Goal: Task Accomplishment & Management: Use online tool/utility

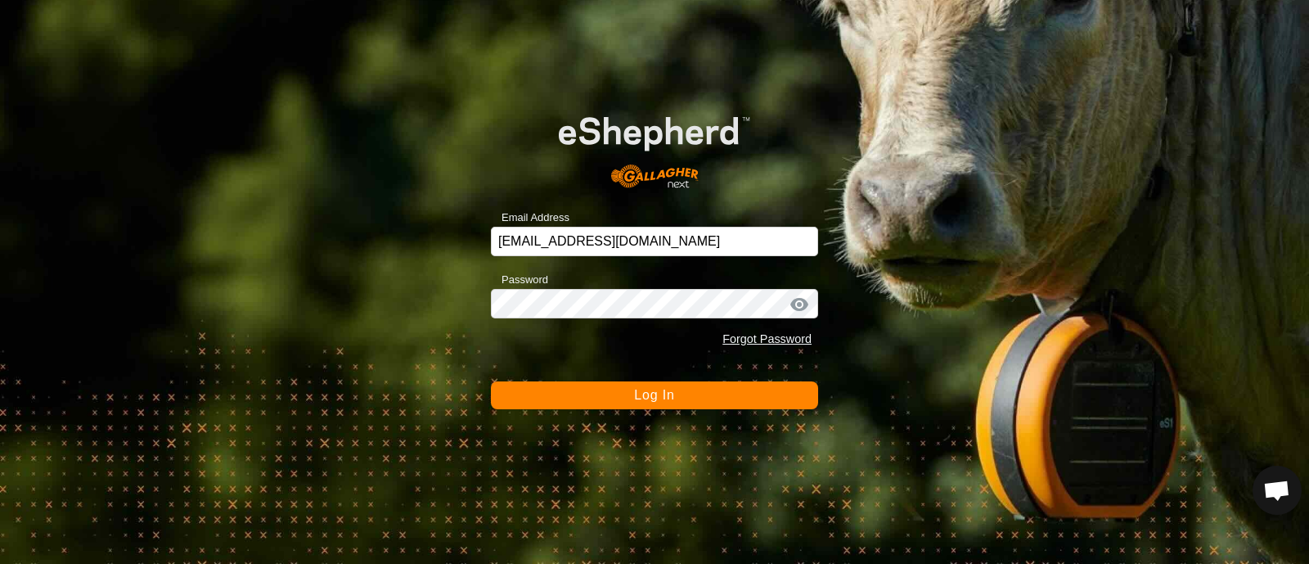
click at [669, 390] on span "Log In" at bounding box center [654, 395] width 40 height 14
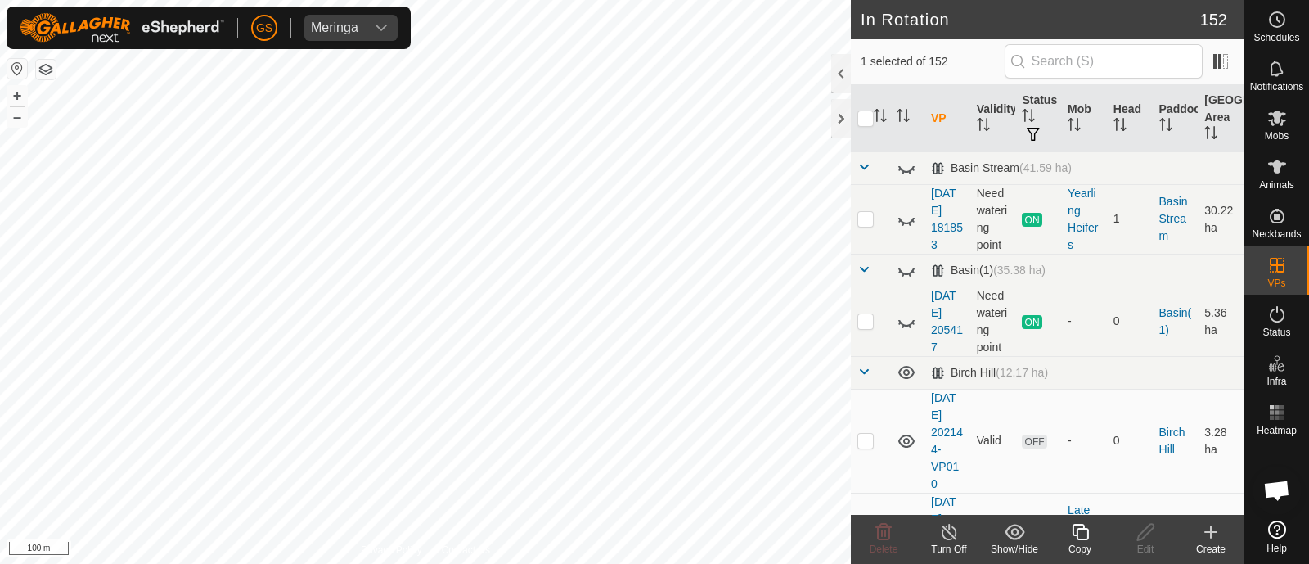
click at [1078, 533] on icon at bounding box center [1080, 532] width 20 height 20
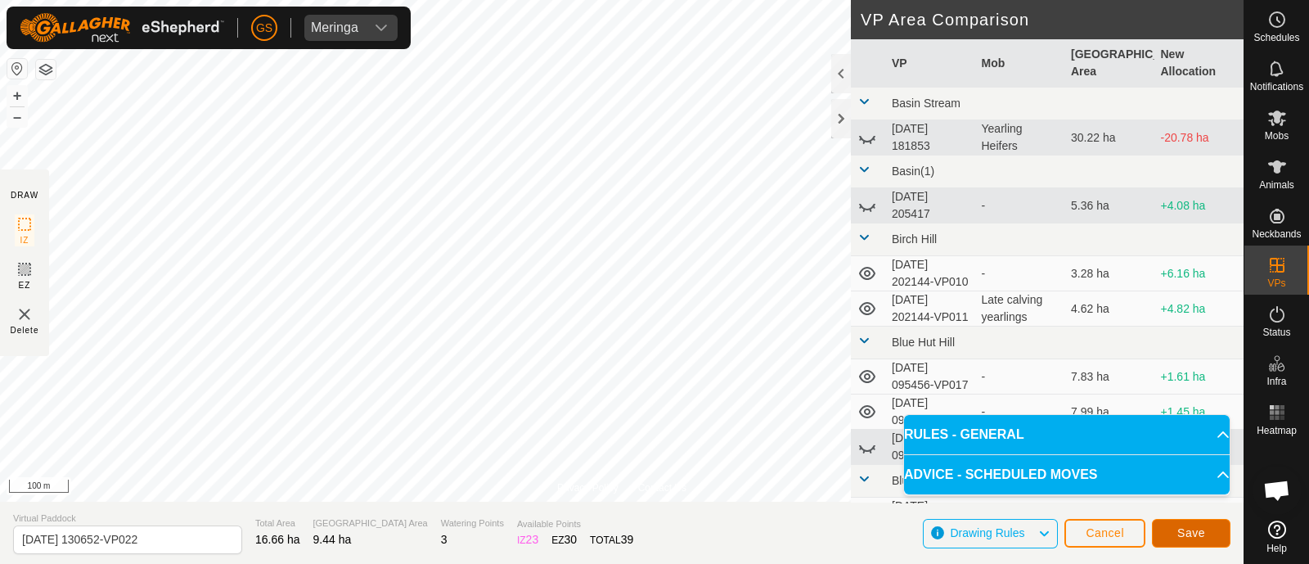
click at [1213, 538] on button "Save" at bounding box center [1191, 533] width 79 height 29
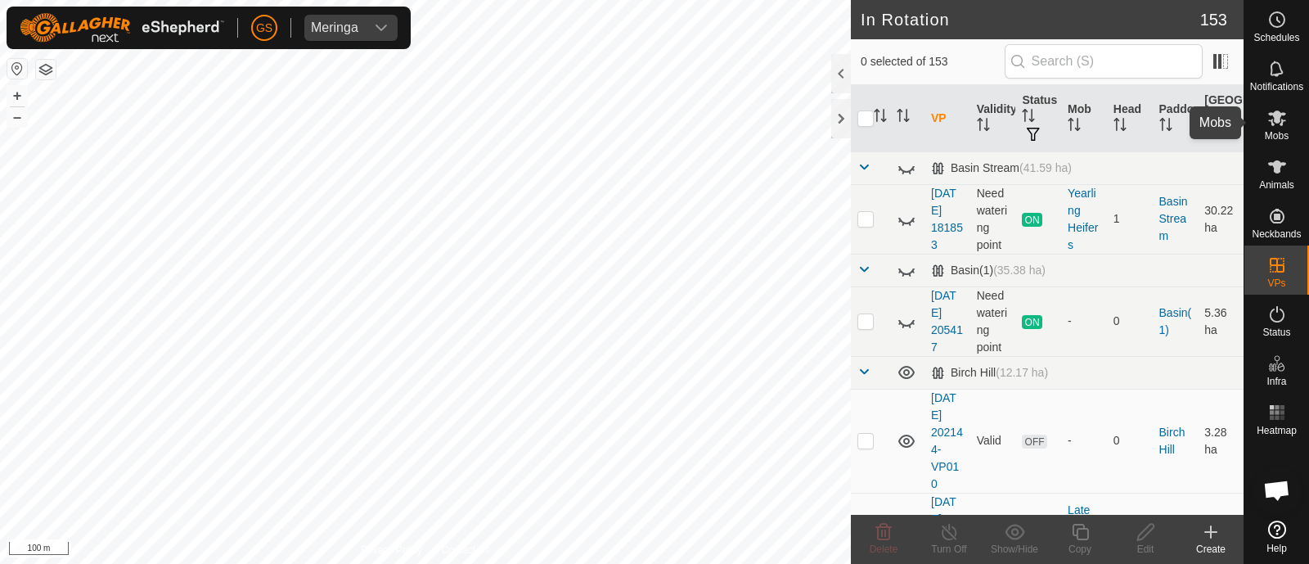
click at [1282, 123] on icon at bounding box center [1278, 118] width 20 height 20
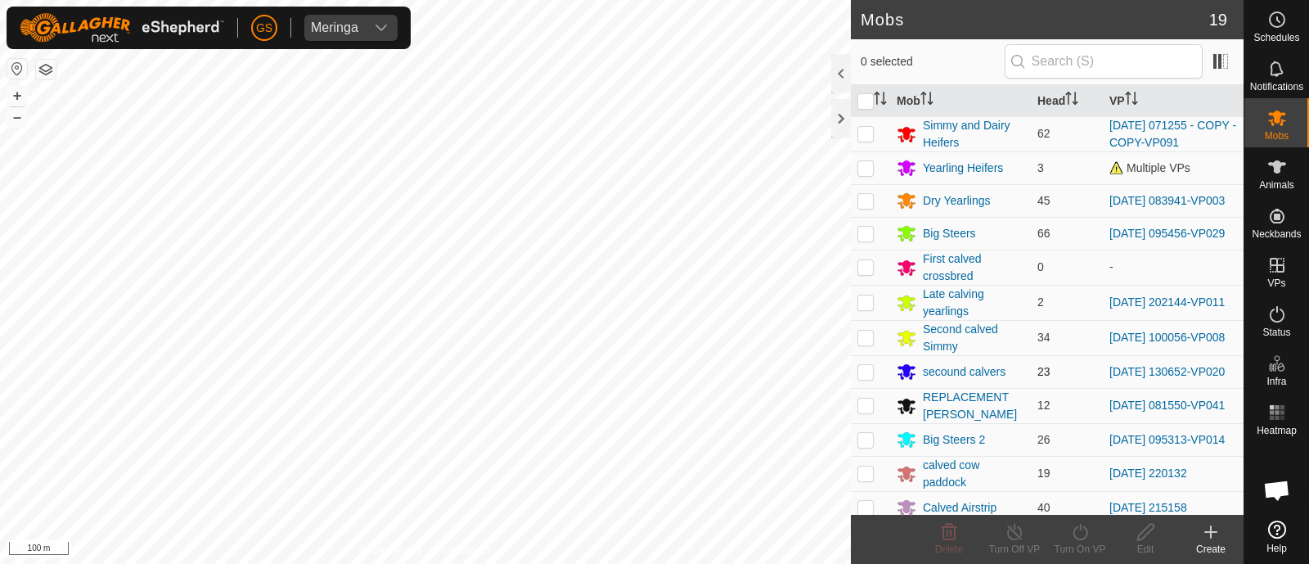
click at [871, 376] on p-checkbox at bounding box center [866, 371] width 16 height 13
checkbox input "true"
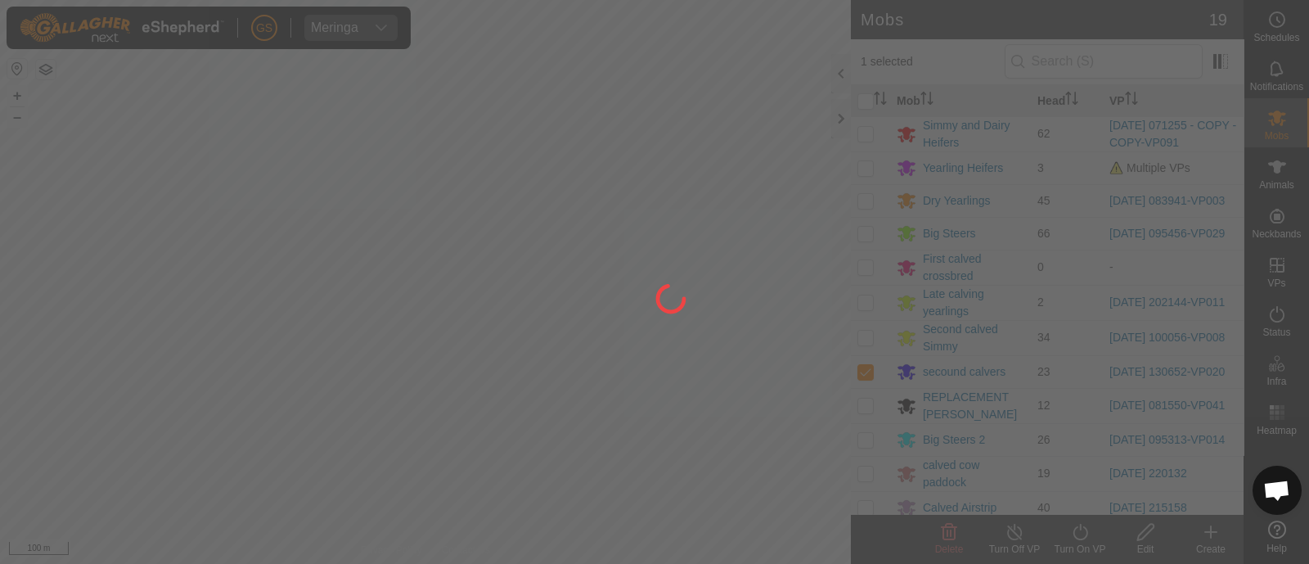
click at [1082, 534] on div at bounding box center [654, 282] width 1309 height 564
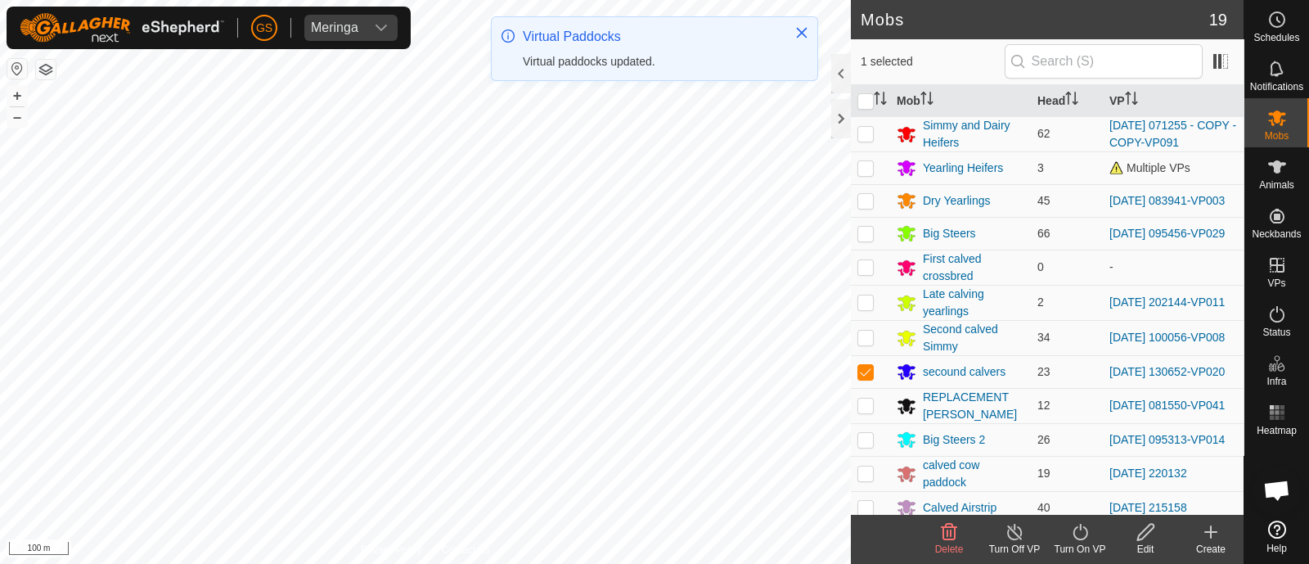
click at [1082, 534] on icon at bounding box center [1080, 532] width 20 height 20
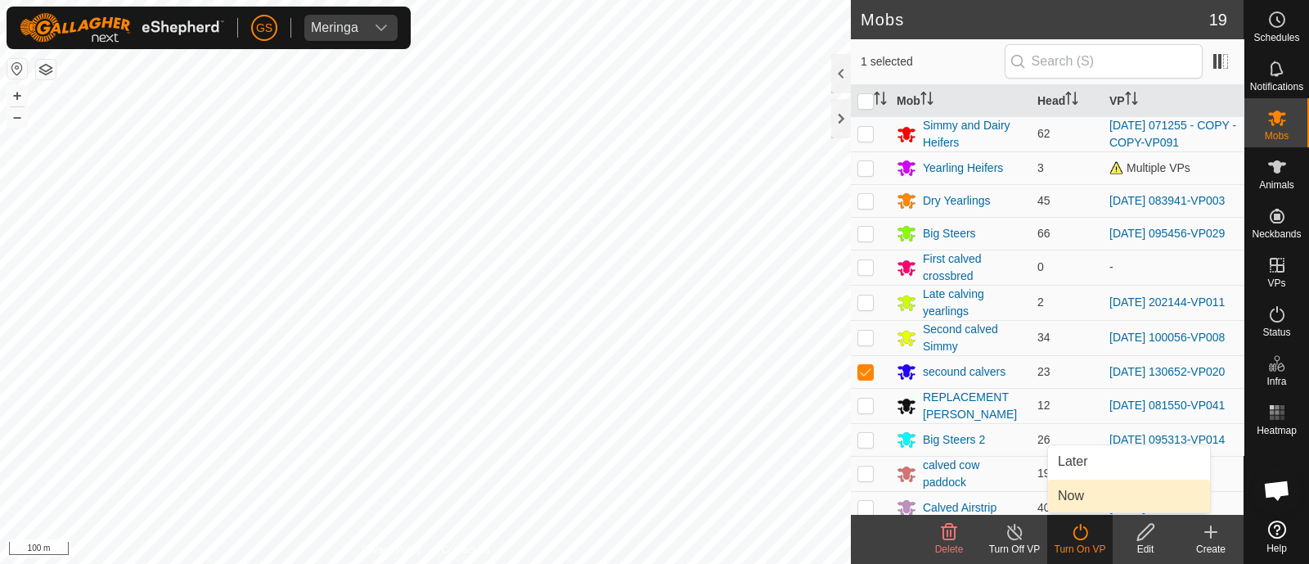
click at [1077, 496] on link "Now" at bounding box center [1129, 496] width 162 height 33
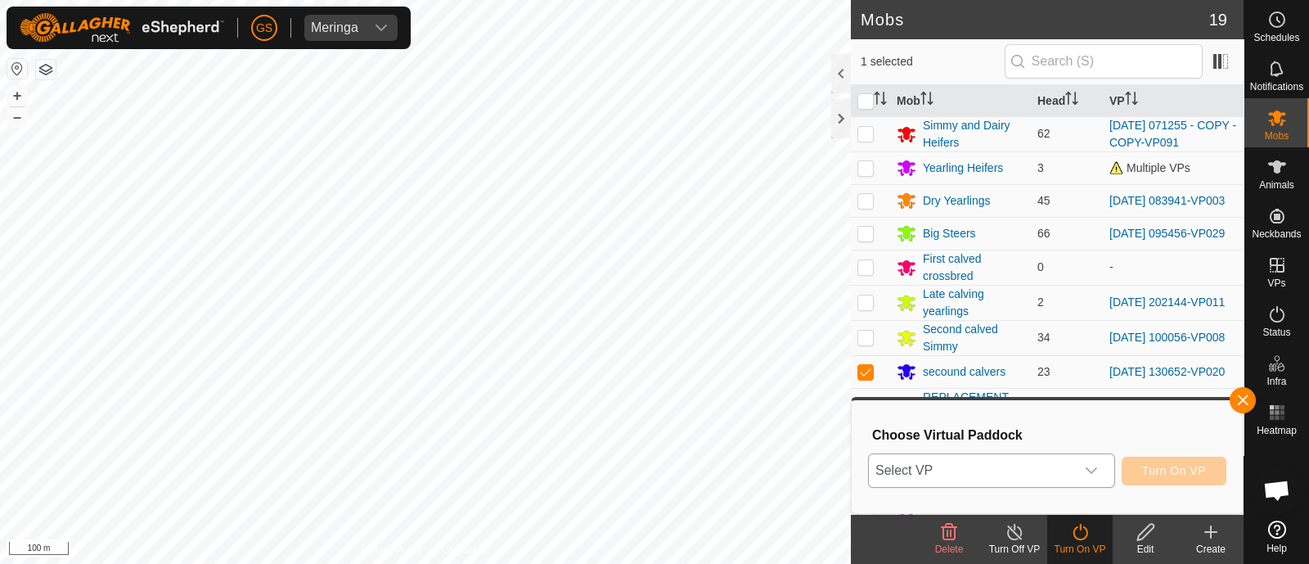
click at [1083, 472] on div "dropdown trigger" at bounding box center [1091, 470] width 33 height 33
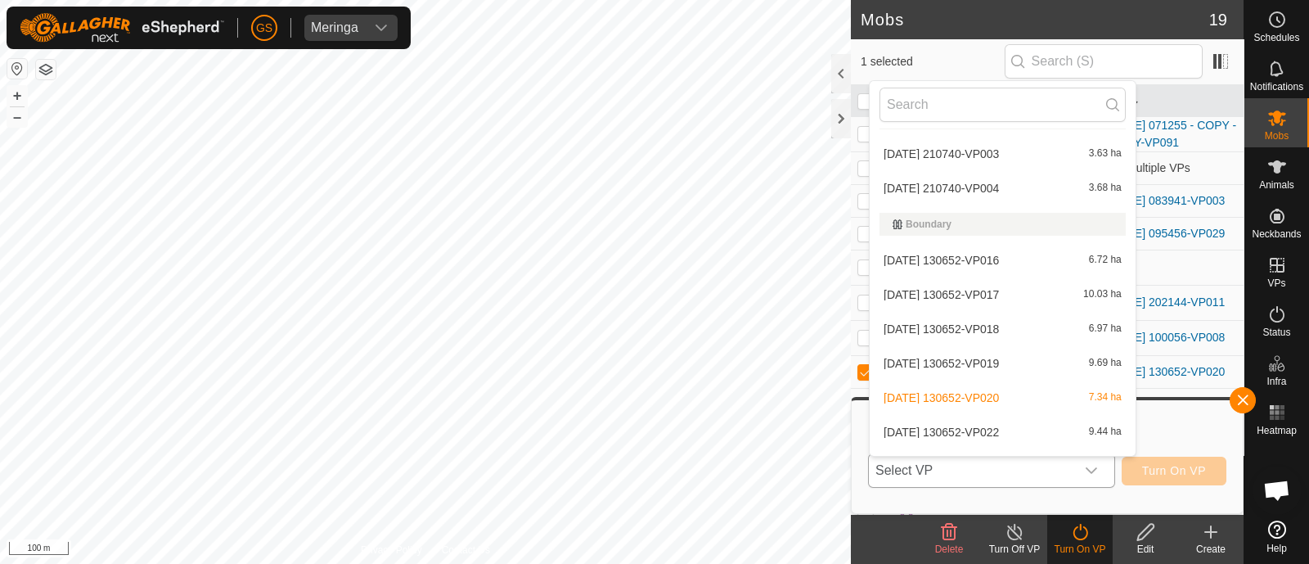
scroll to position [1841, 0]
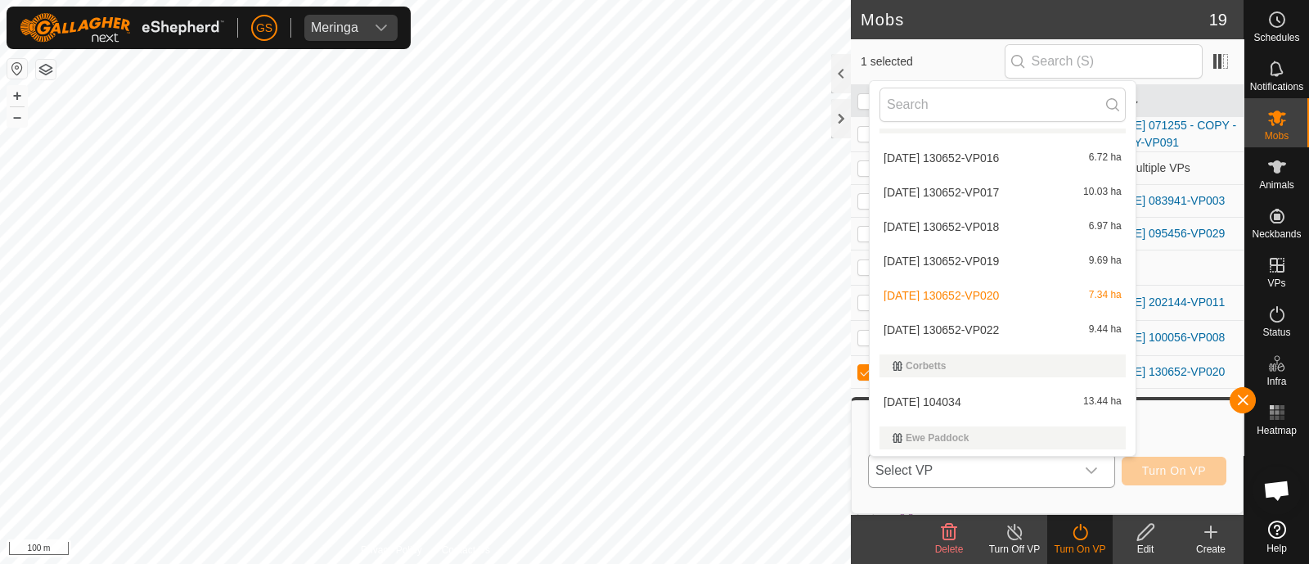
click at [1073, 329] on li "[DATE] 130652-VP022 9.44 ha" at bounding box center [1003, 329] width 266 height 33
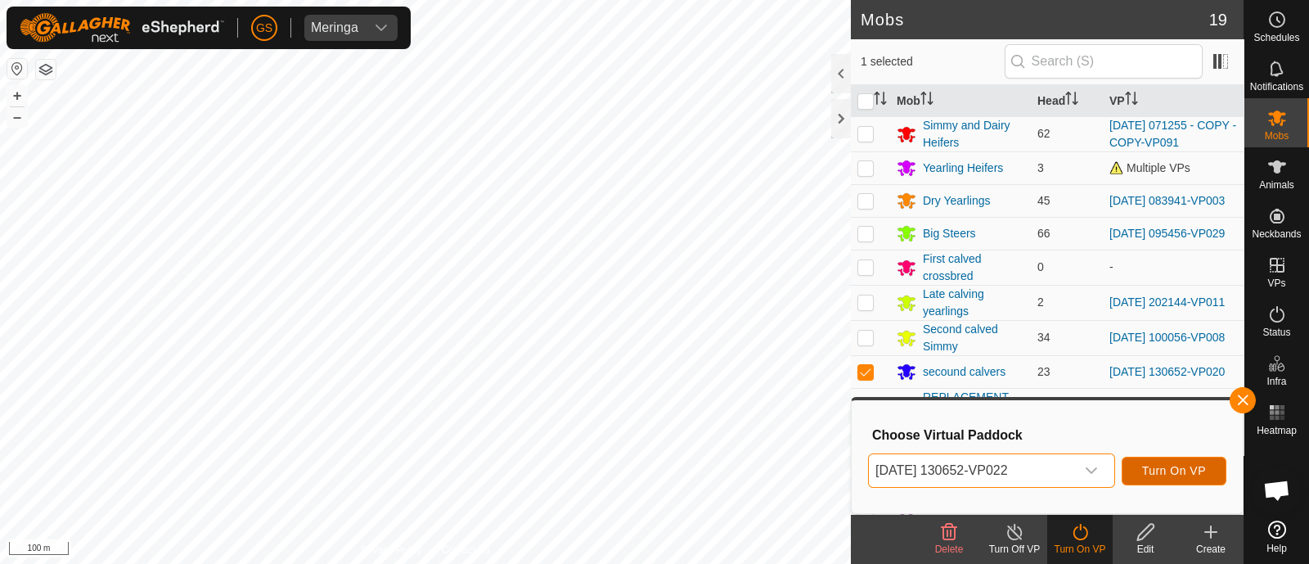
click at [1191, 475] on span "Turn On VP" at bounding box center [1174, 470] width 64 height 13
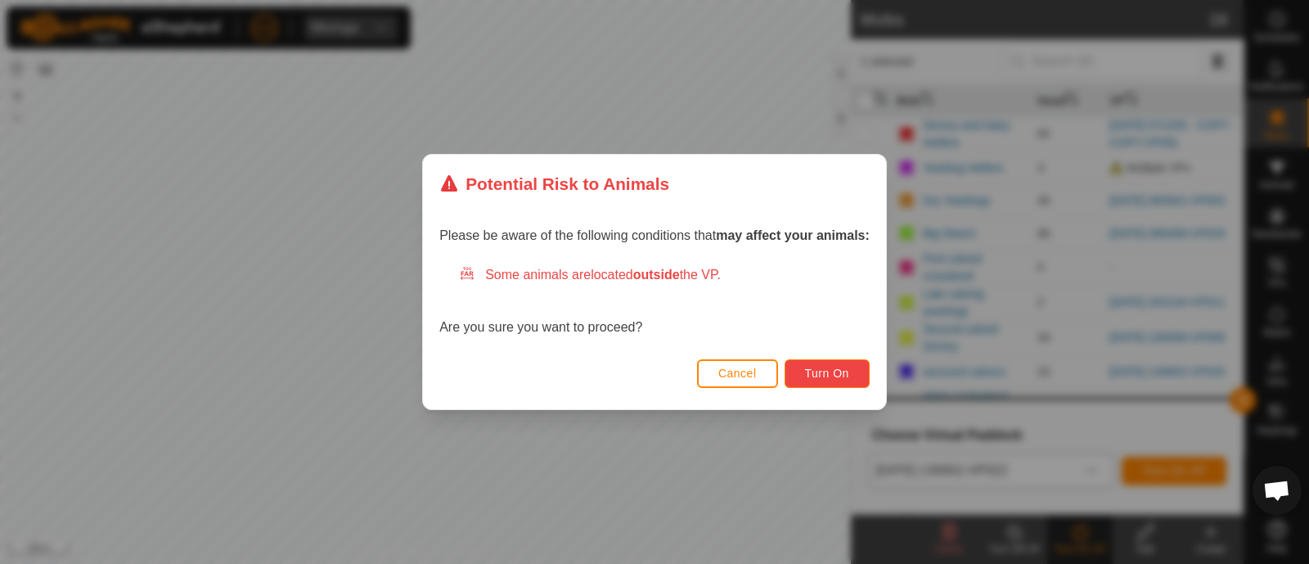
click at [833, 378] on span "Turn On" at bounding box center [827, 373] width 44 height 13
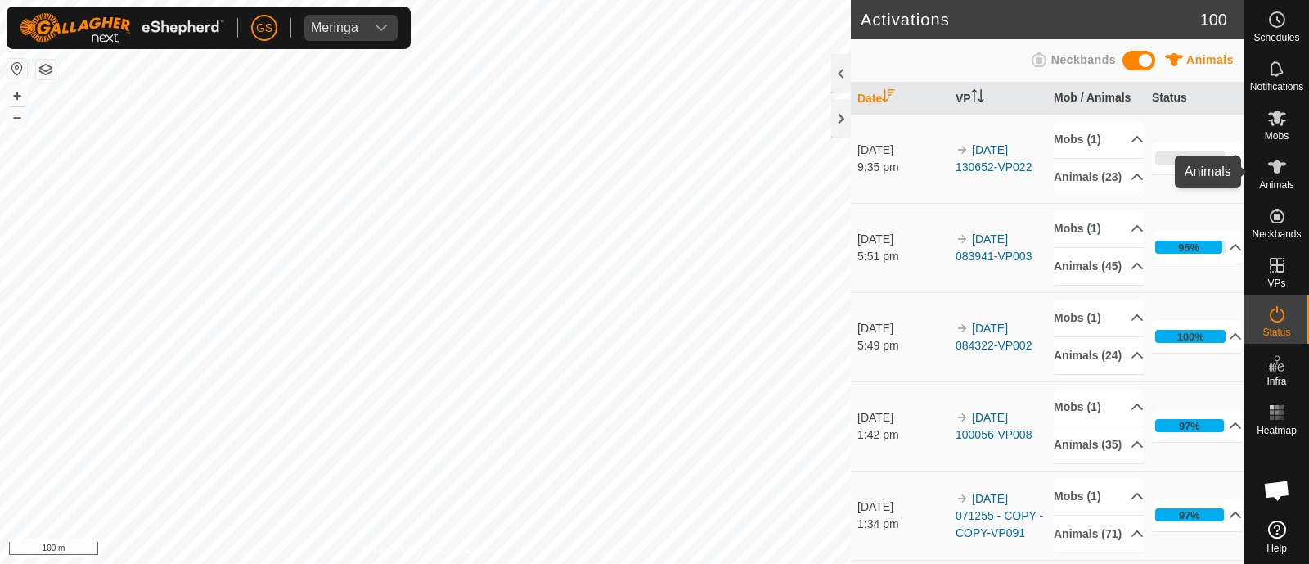
click at [1282, 167] on icon at bounding box center [1278, 167] width 20 height 20
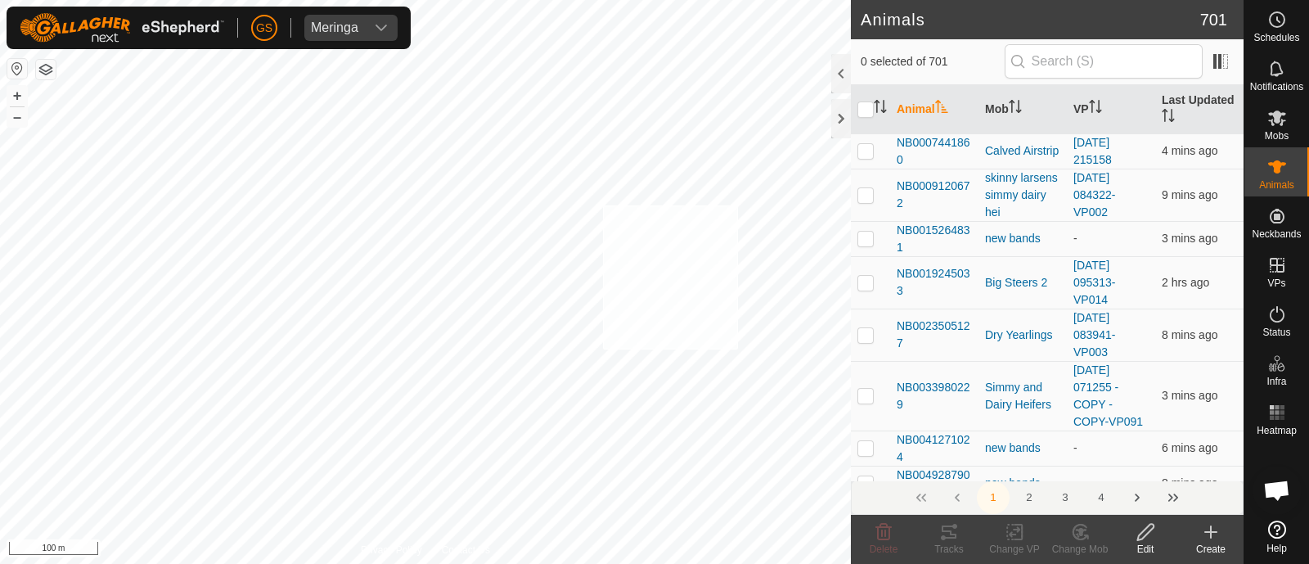
checkbox input "true"
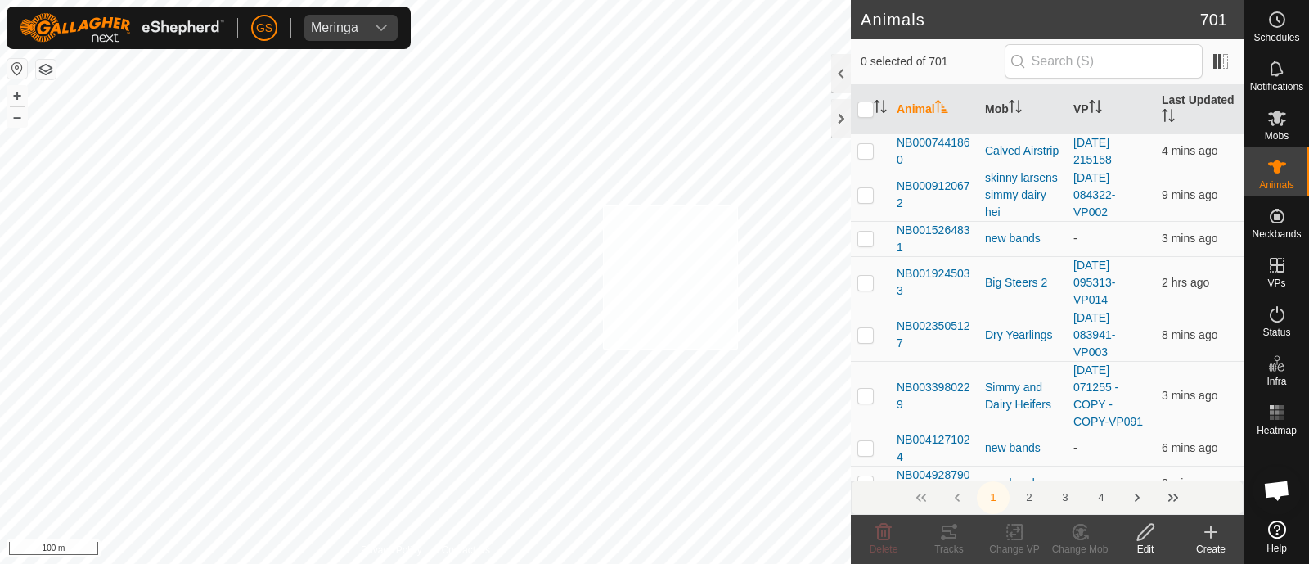
checkbox input "true"
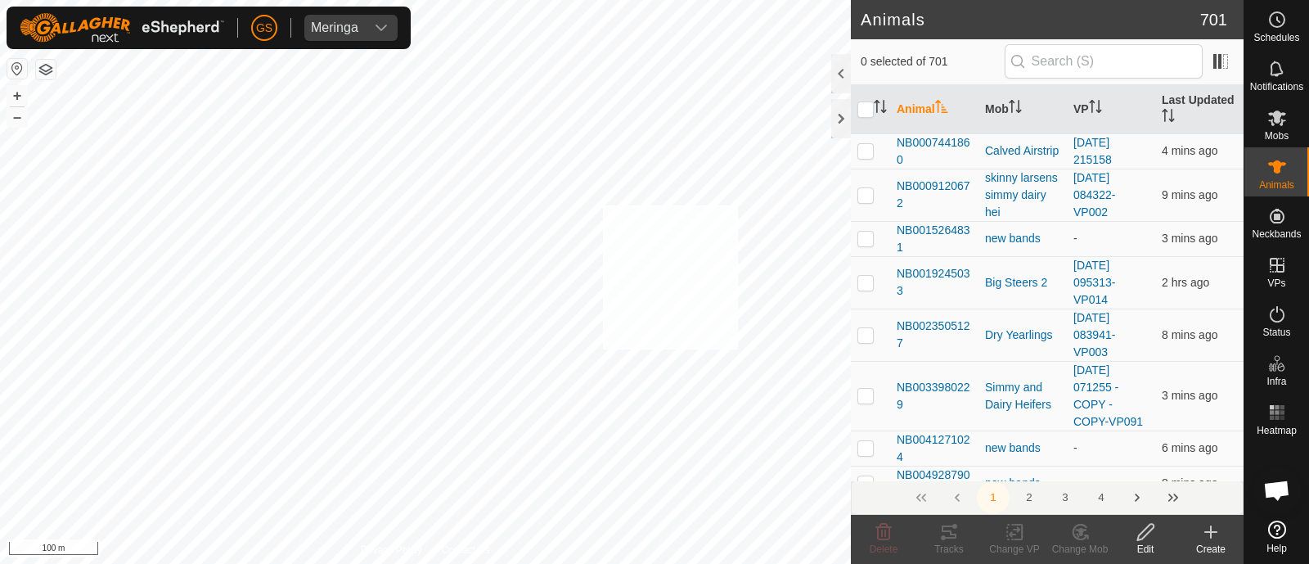
checkbox input "true"
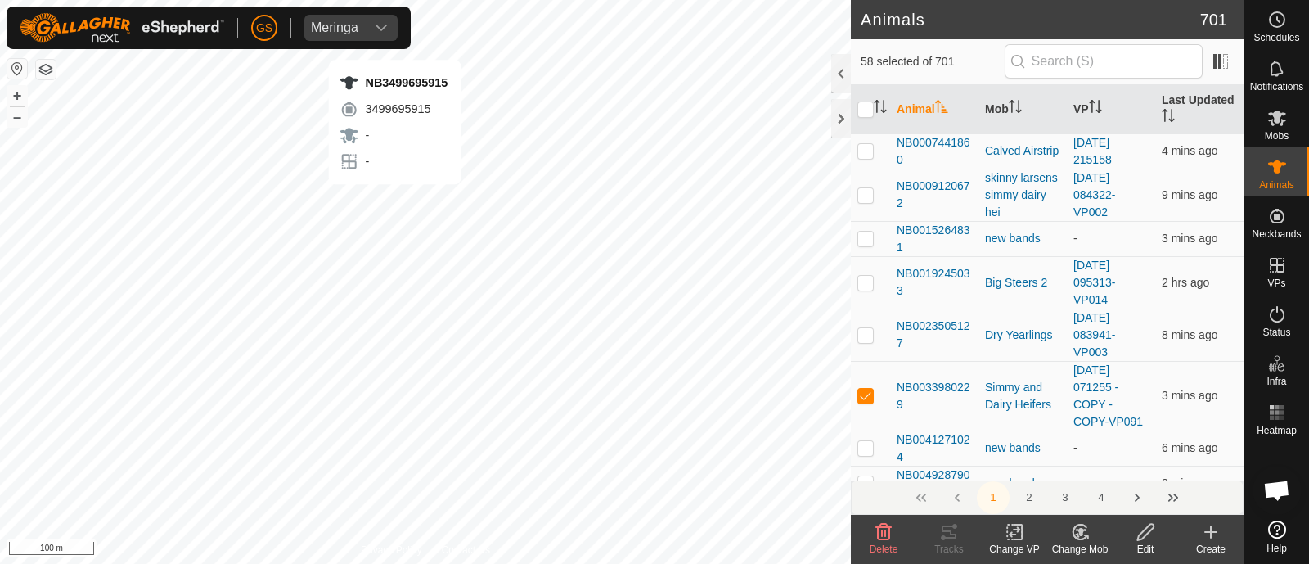
checkbox input "false"
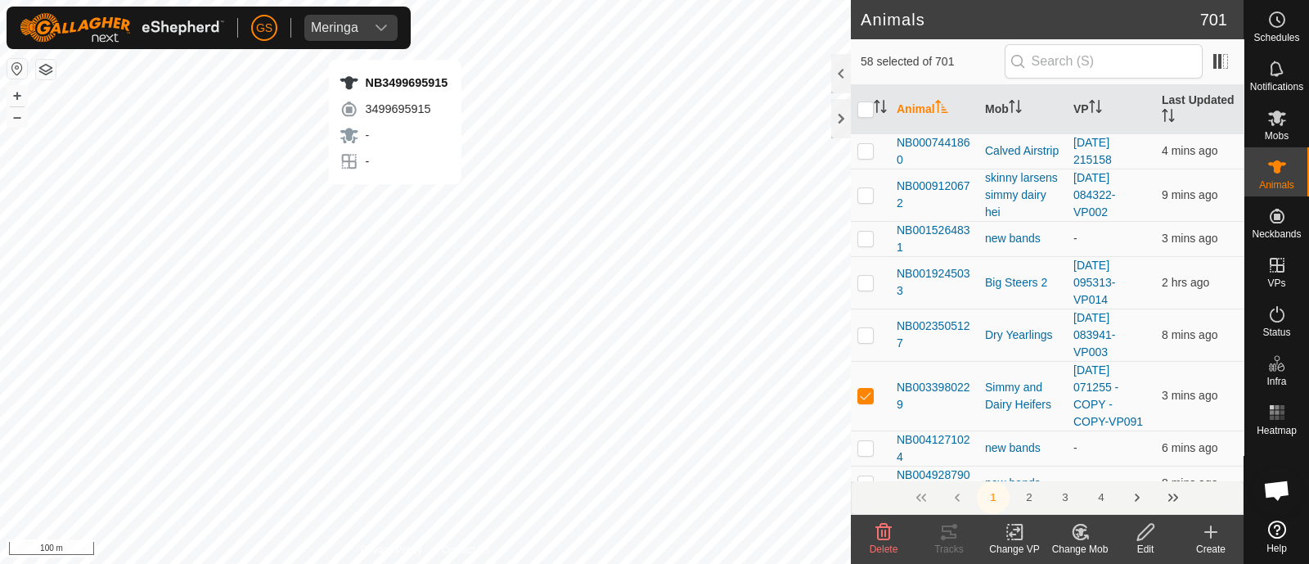
checkbox input "false"
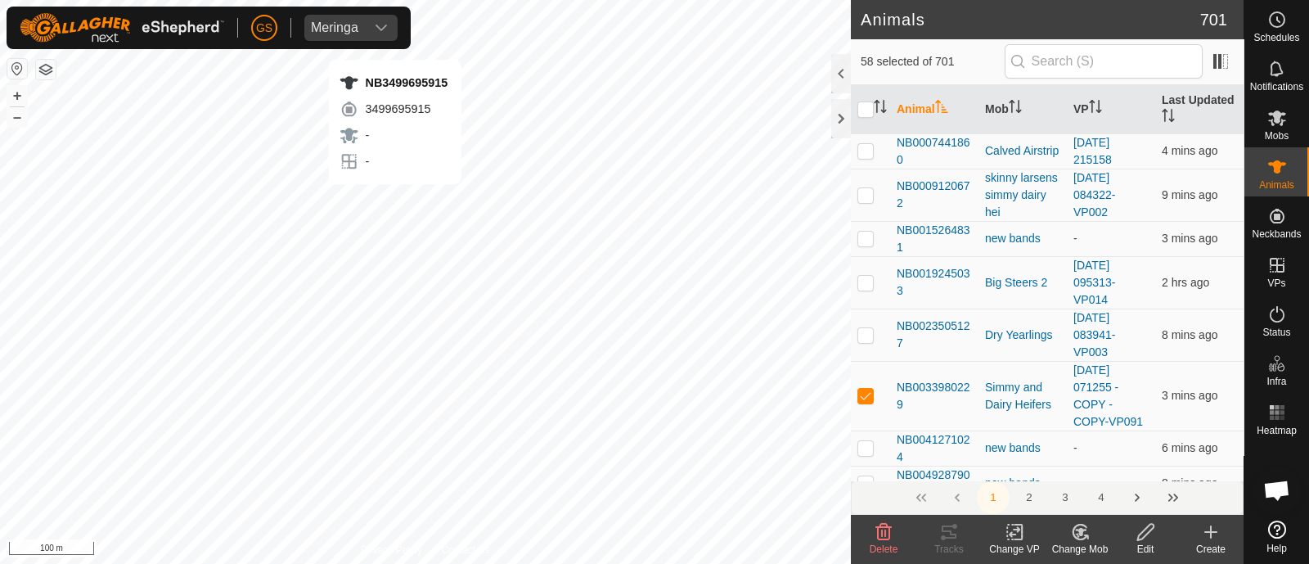
checkbox input "false"
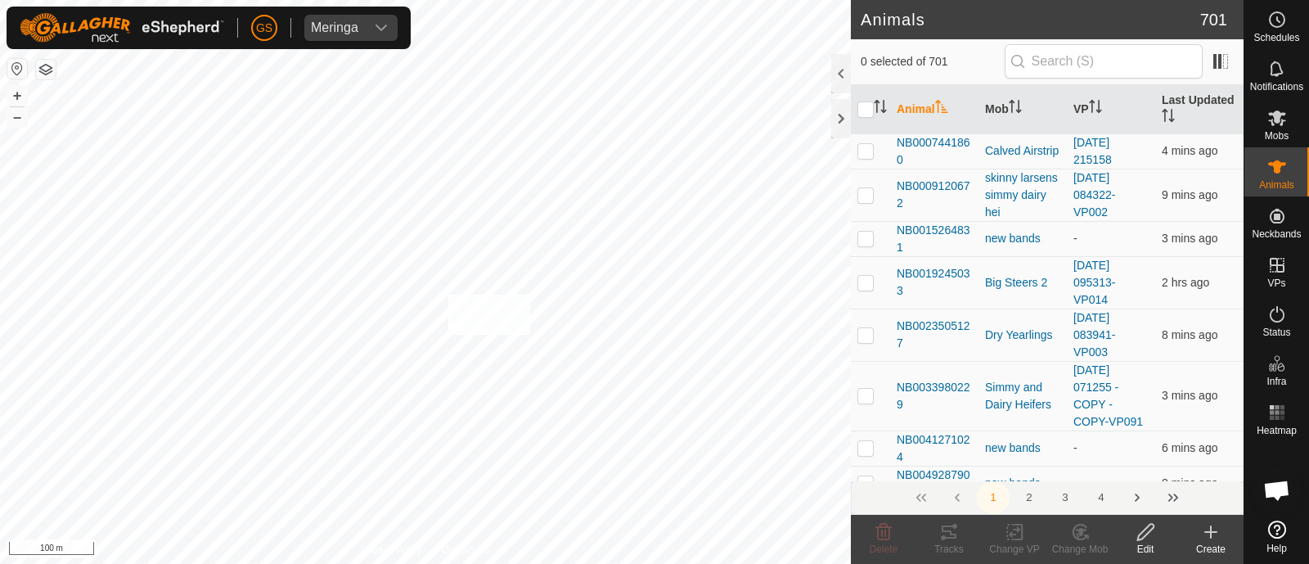
checkbox input "true"
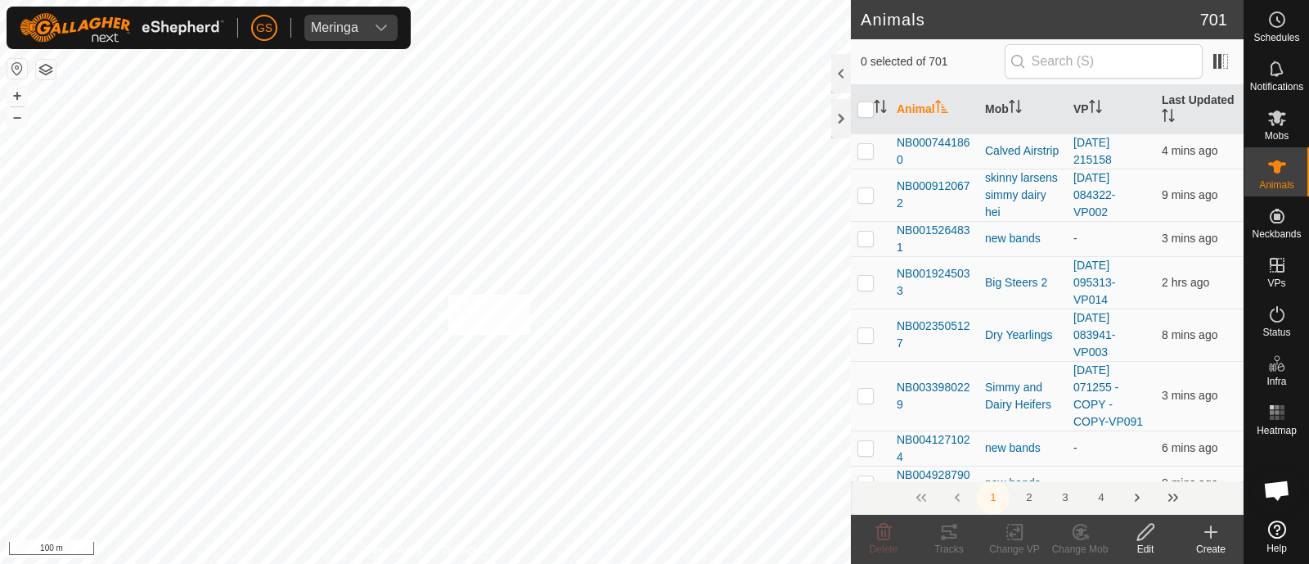
checkbox input "true"
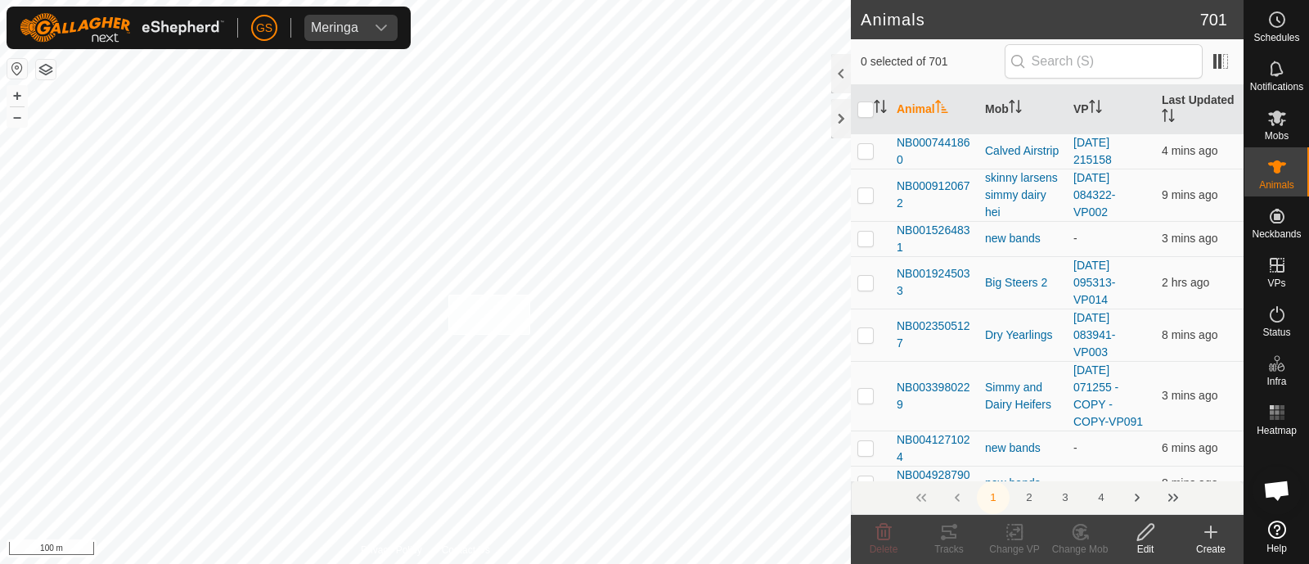
checkbox input "true"
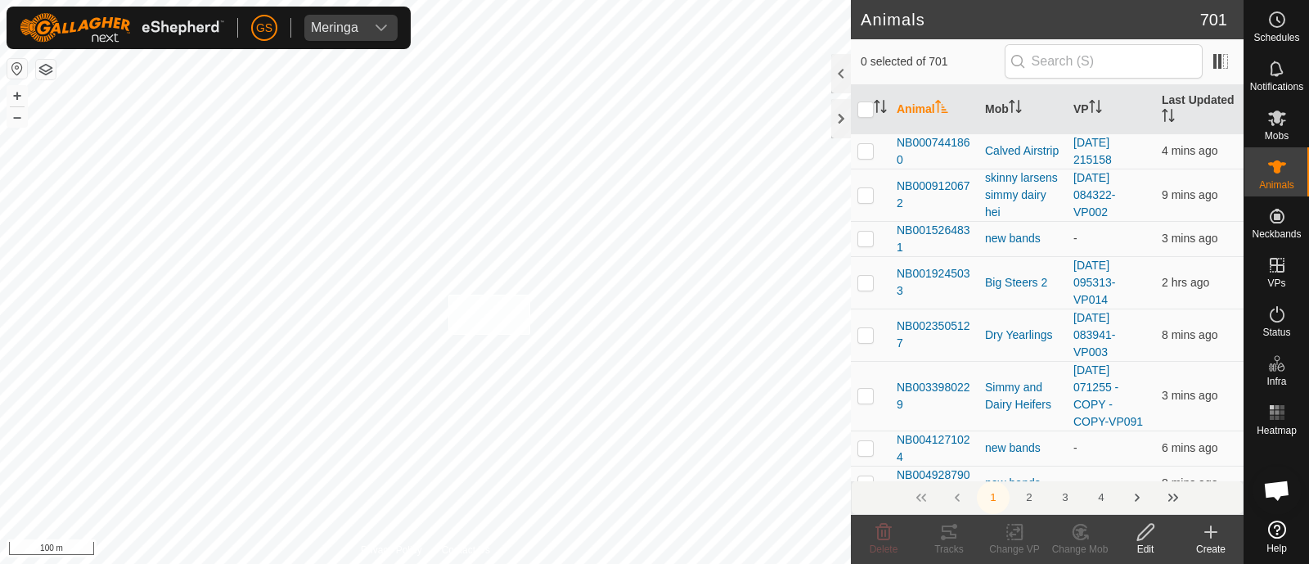
checkbox input "true"
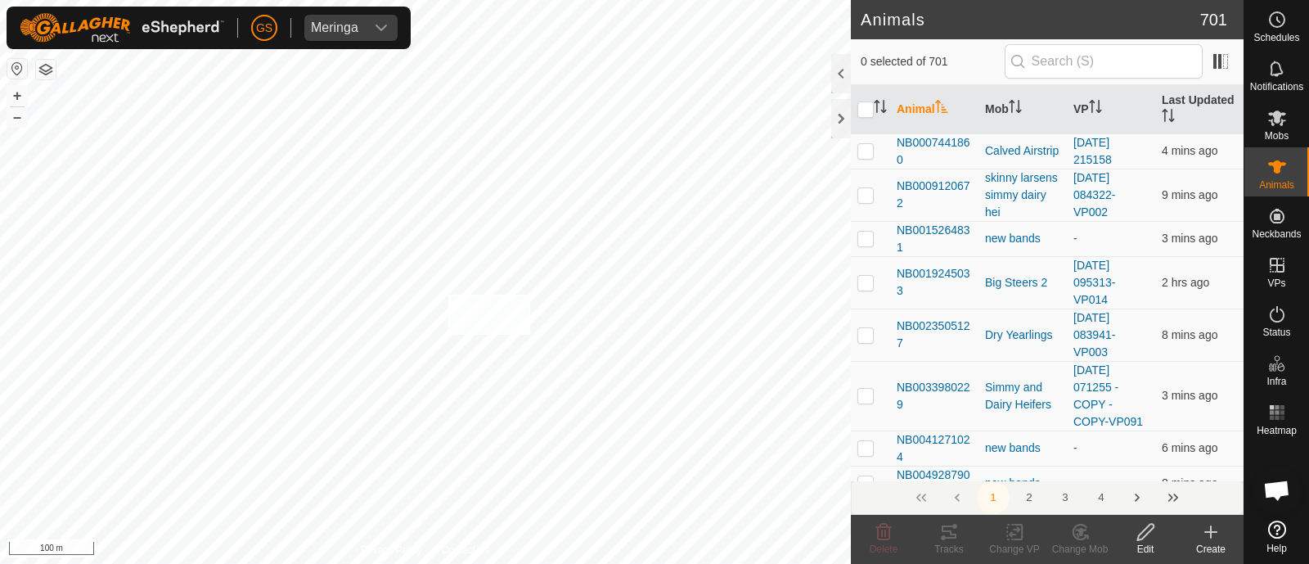
checkbox input "true"
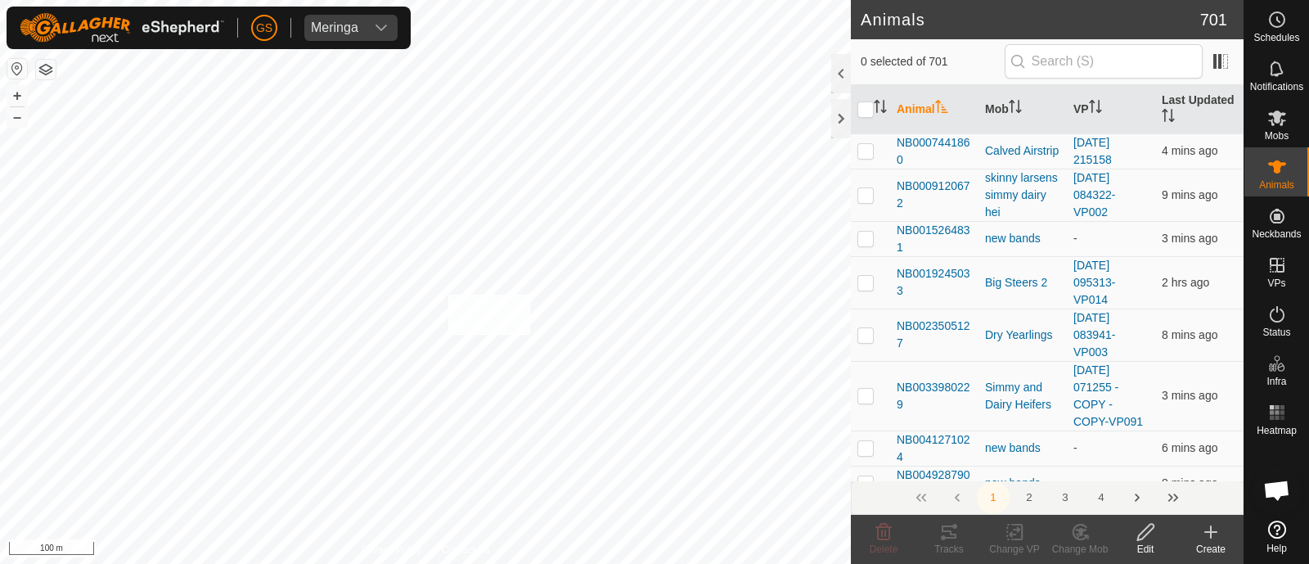
checkbox input "true"
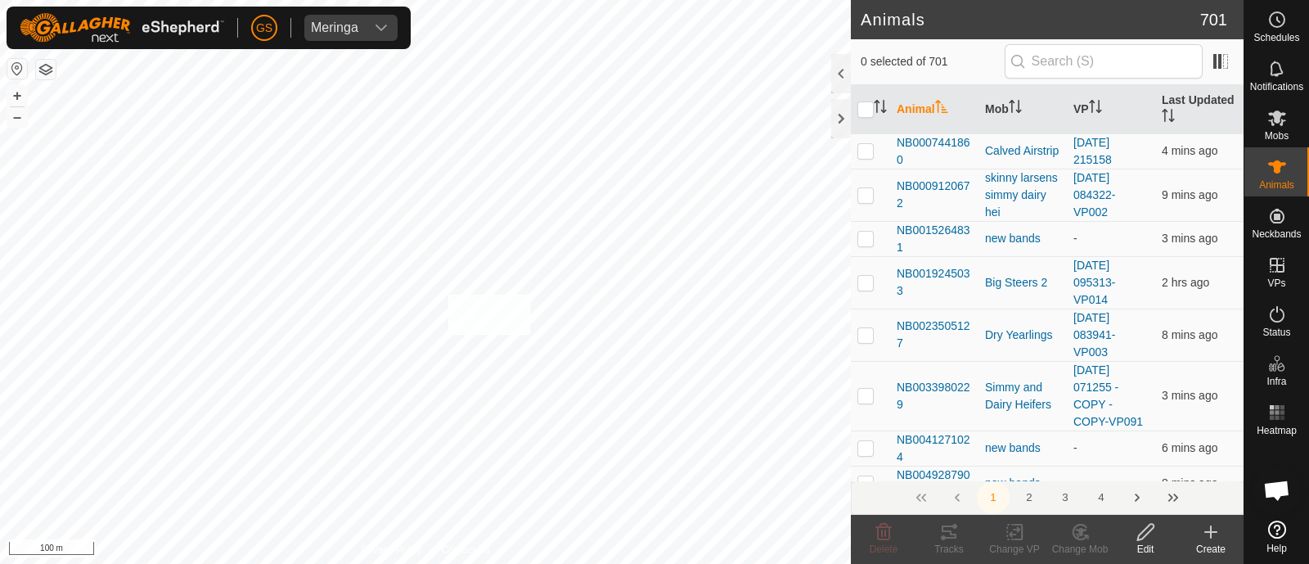
checkbox input "true"
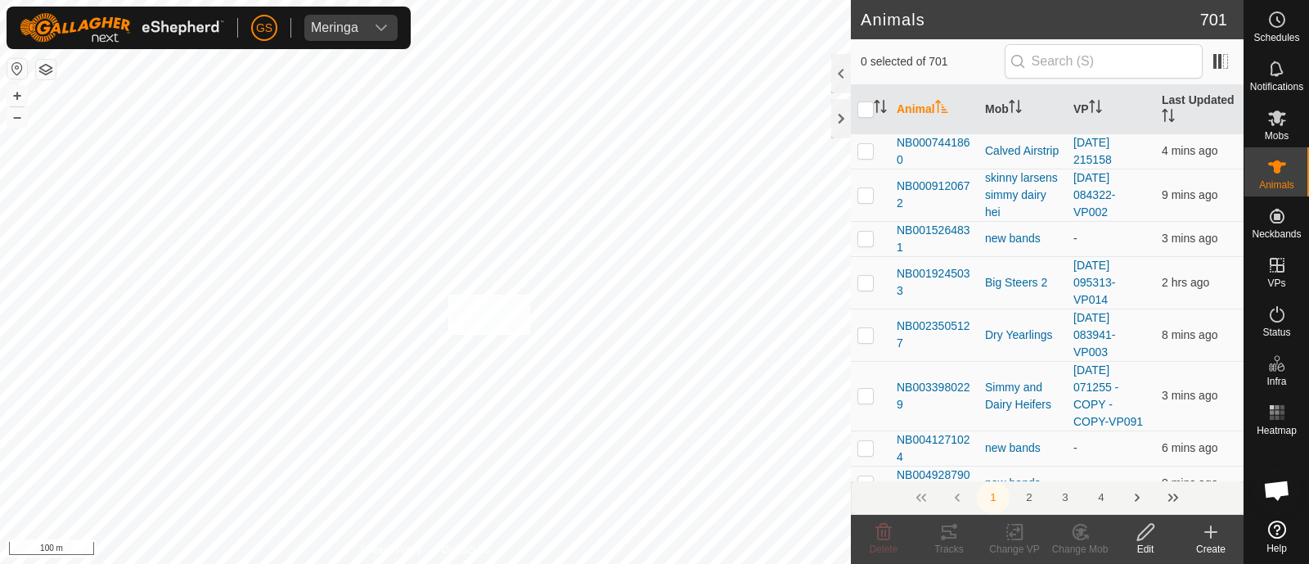
checkbox input "true"
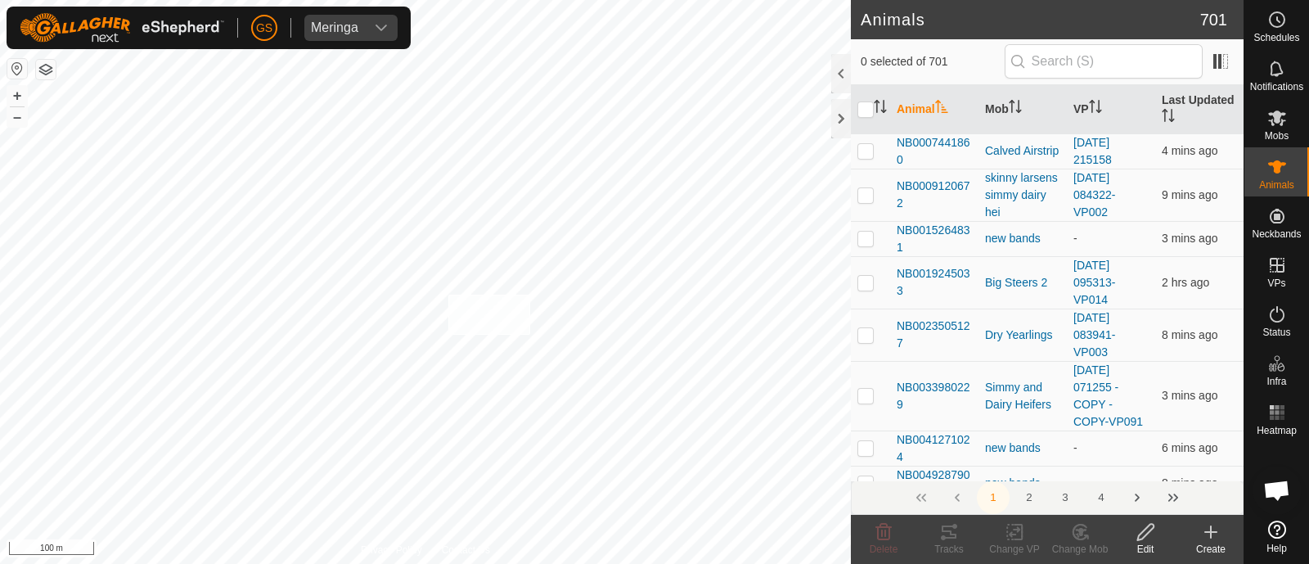
checkbox input "true"
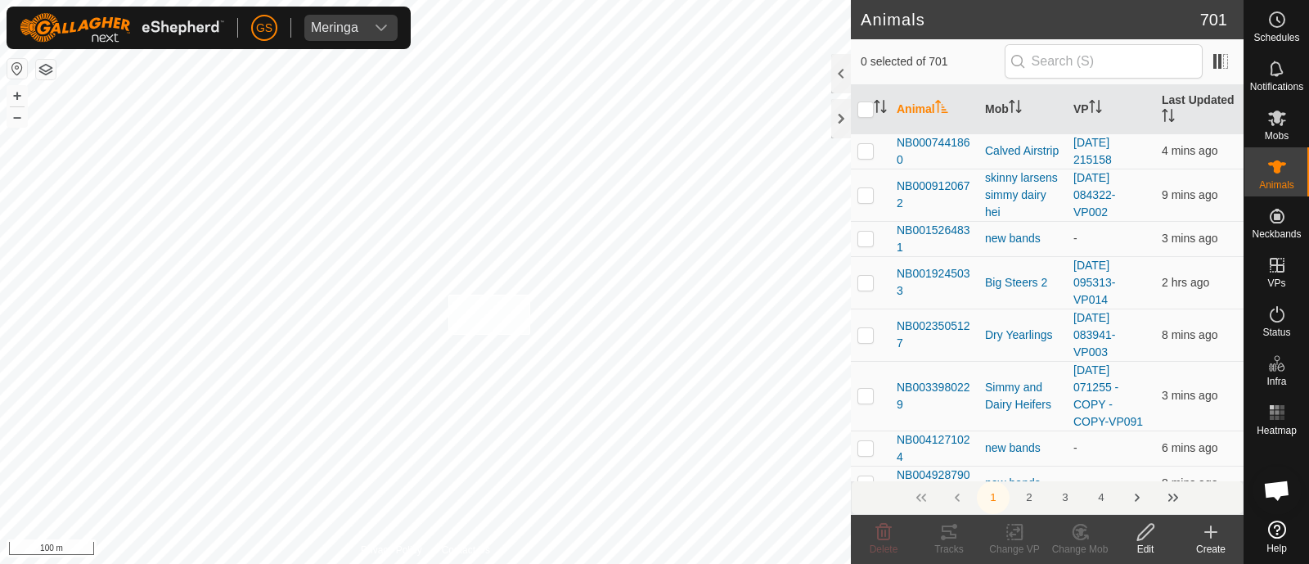
checkbox input "true"
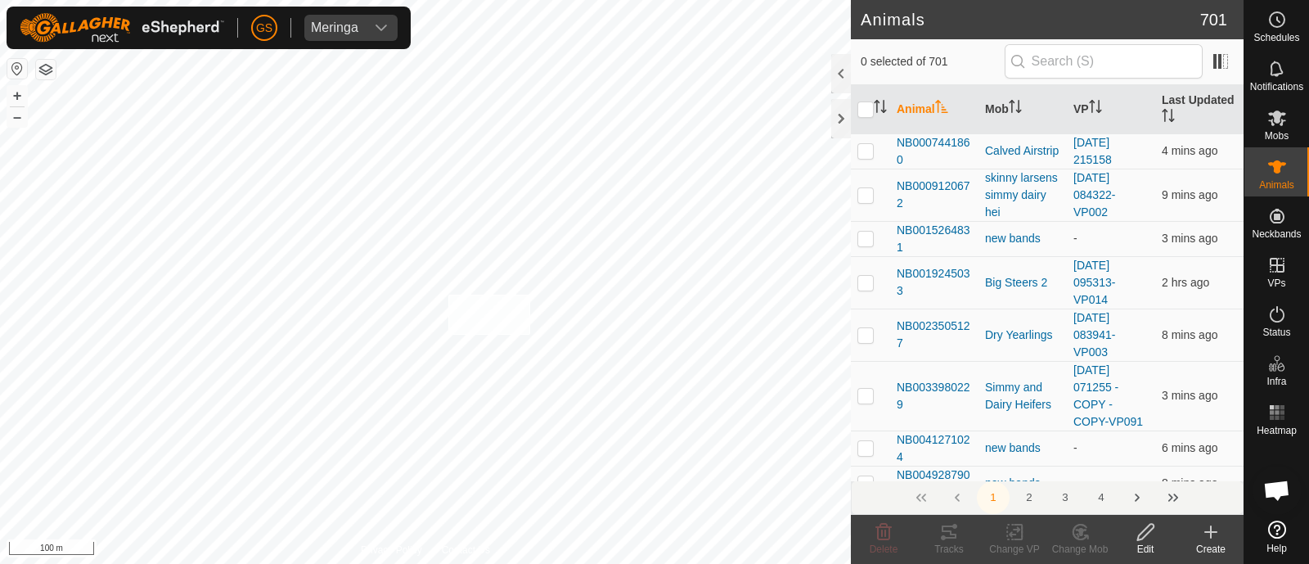
checkbox input "true"
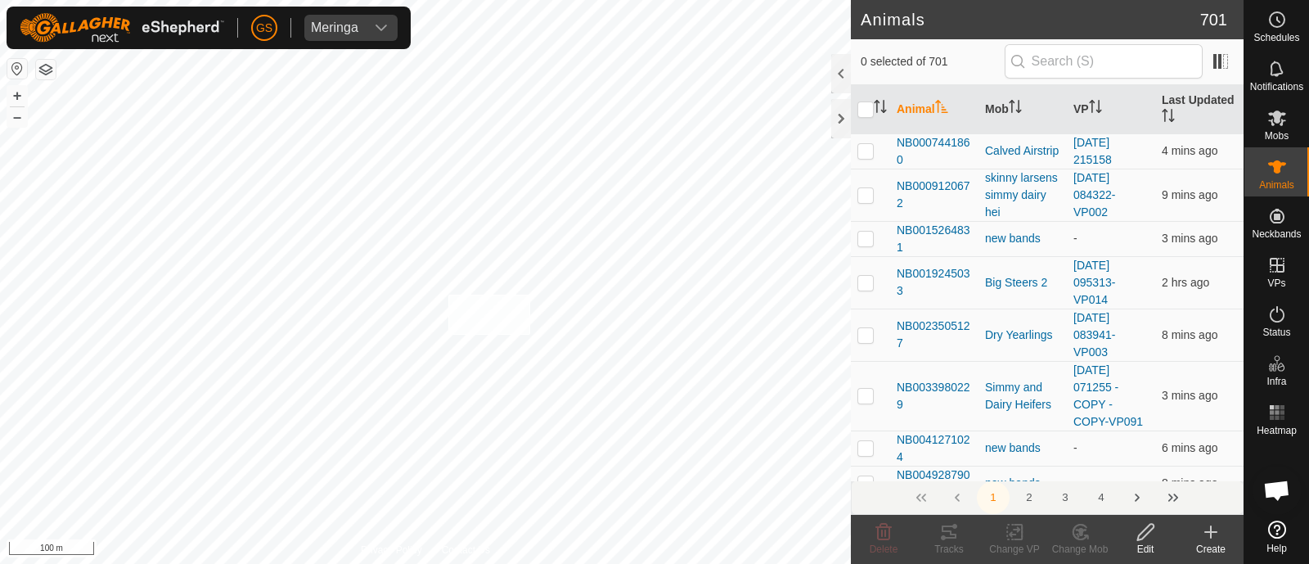
checkbox input "true"
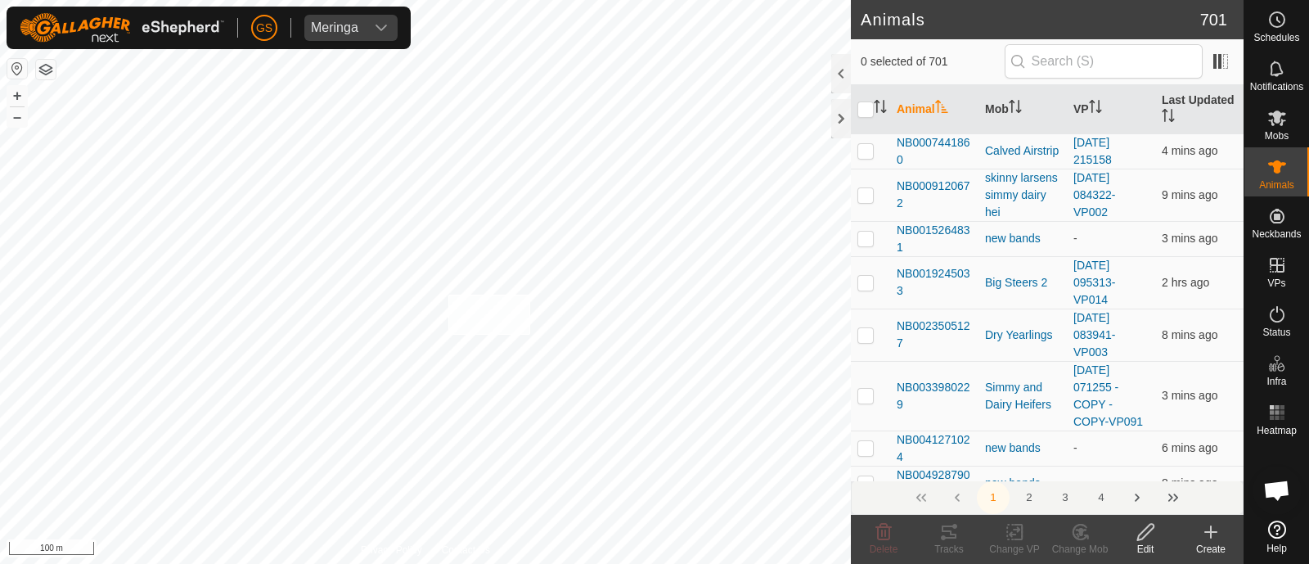
checkbox input "true"
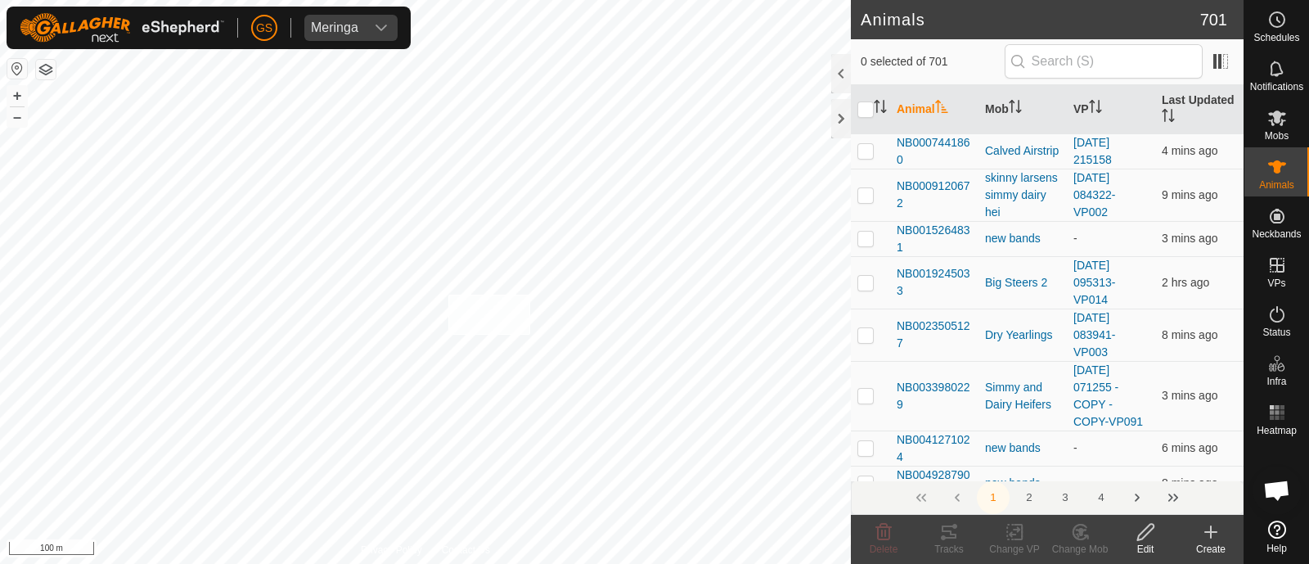
checkbox input "true"
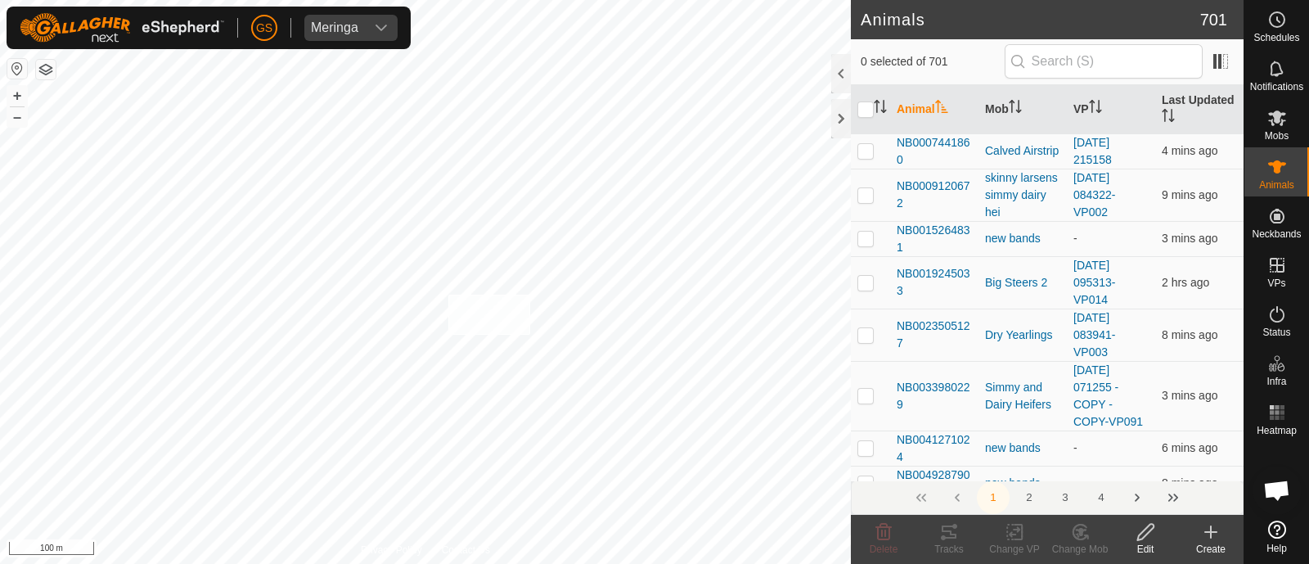
checkbox input "true"
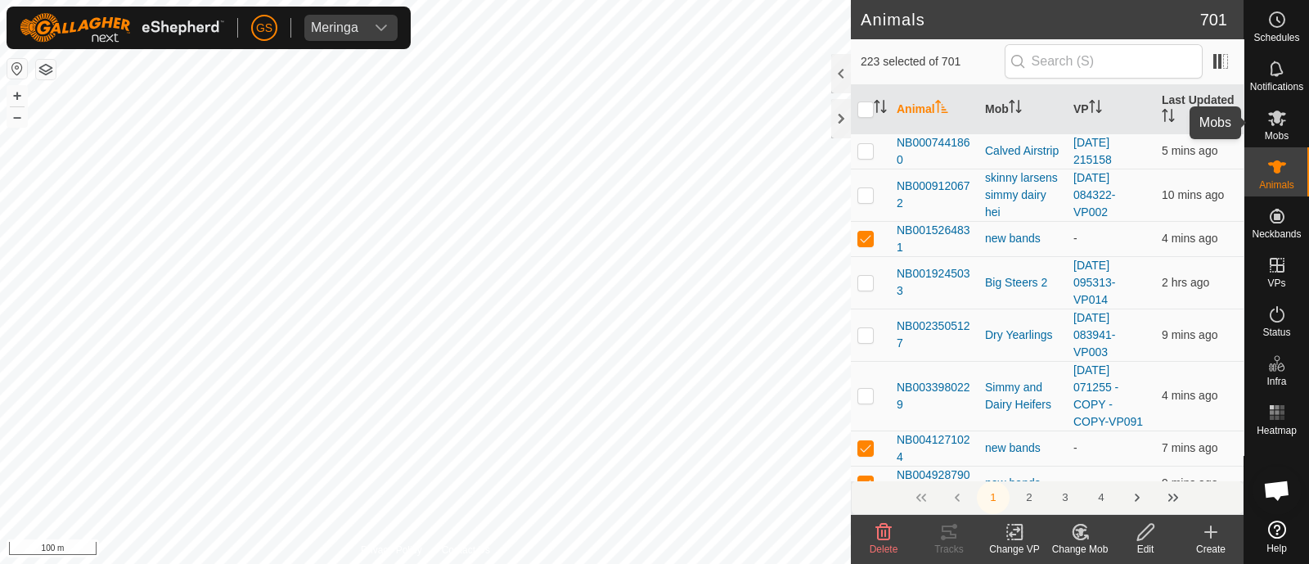
click at [1273, 125] on icon at bounding box center [1278, 118] width 20 height 20
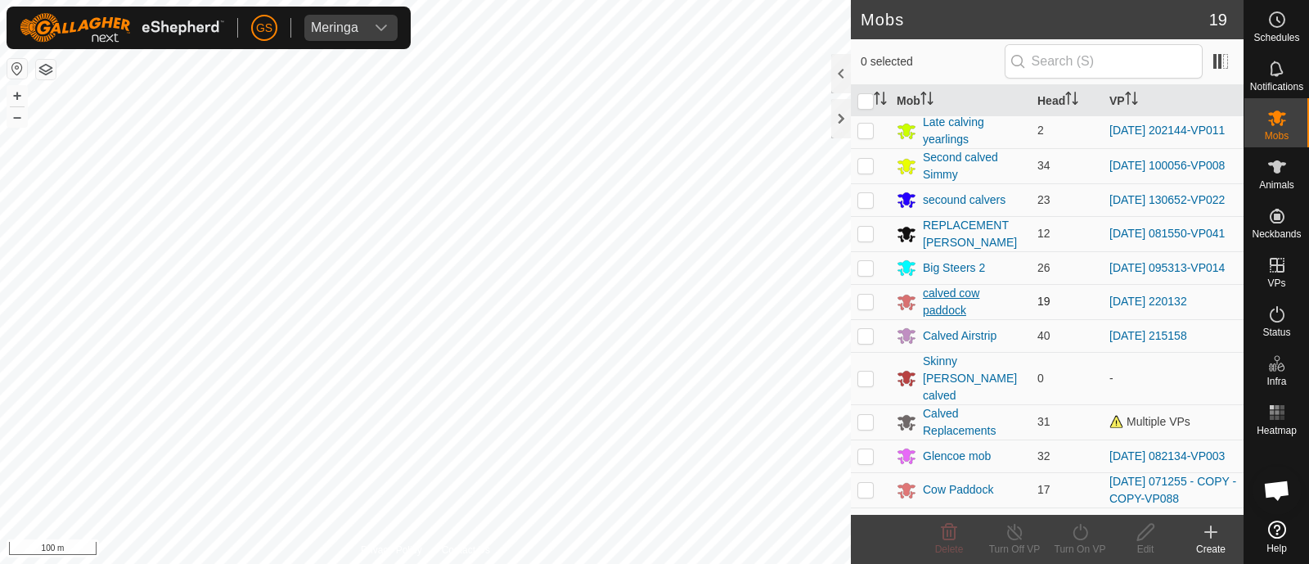
scroll to position [204, 0]
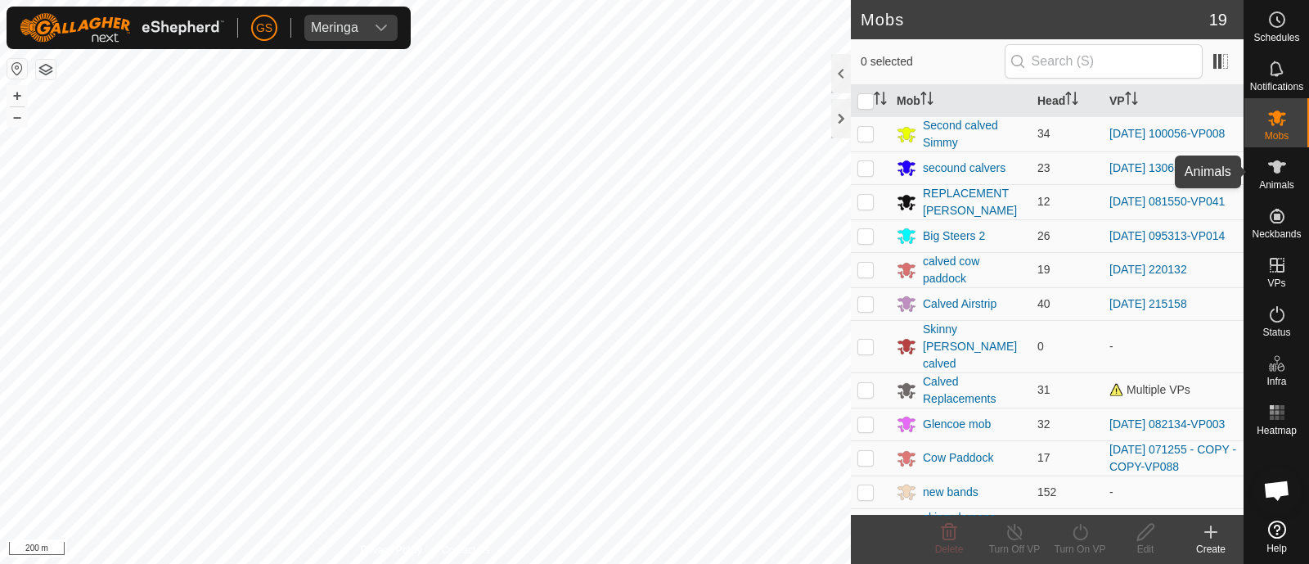
click at [1287, 173] on es-animals-svg-icon at bounding box center [1277, 167] width 29 height 26
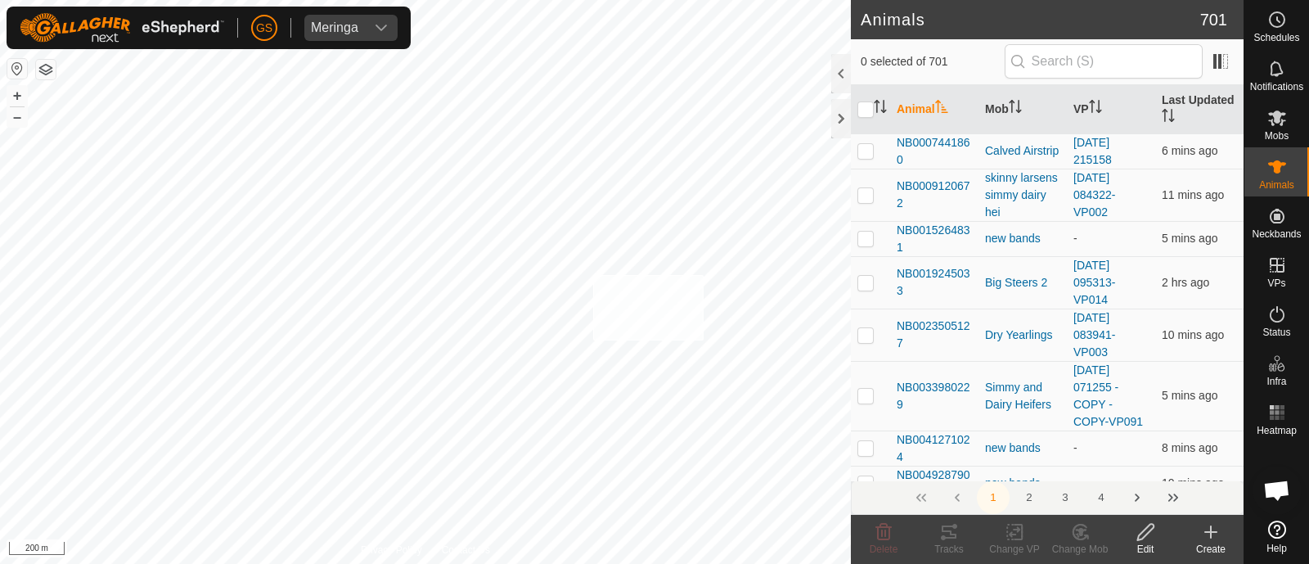
checkbox input "true"
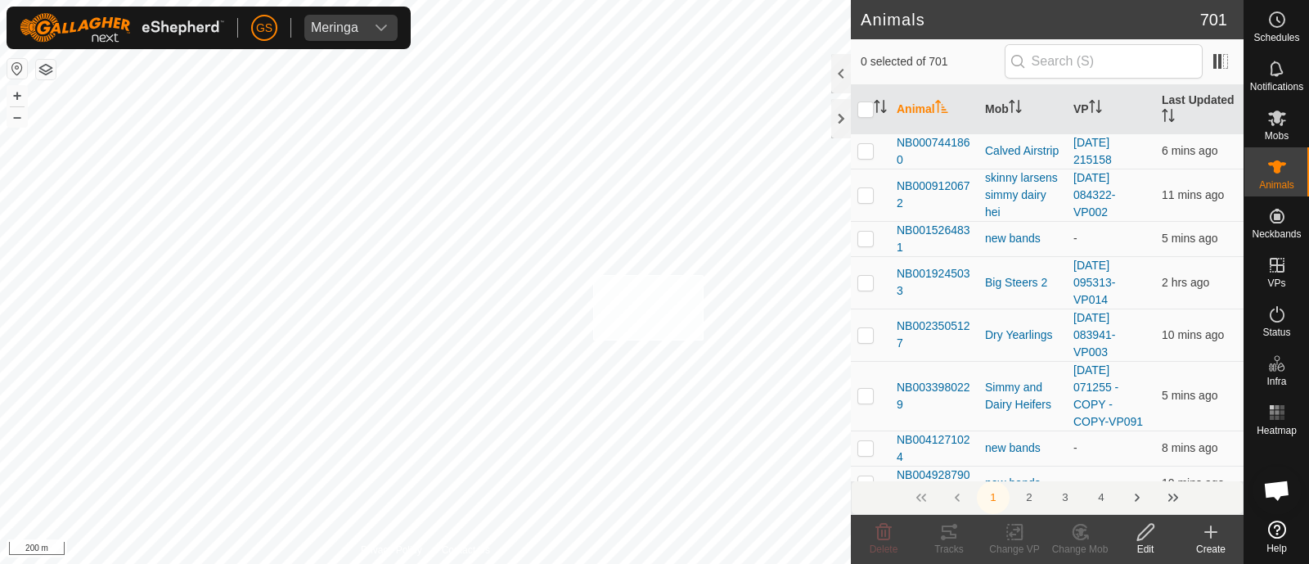
checkbox input "true"
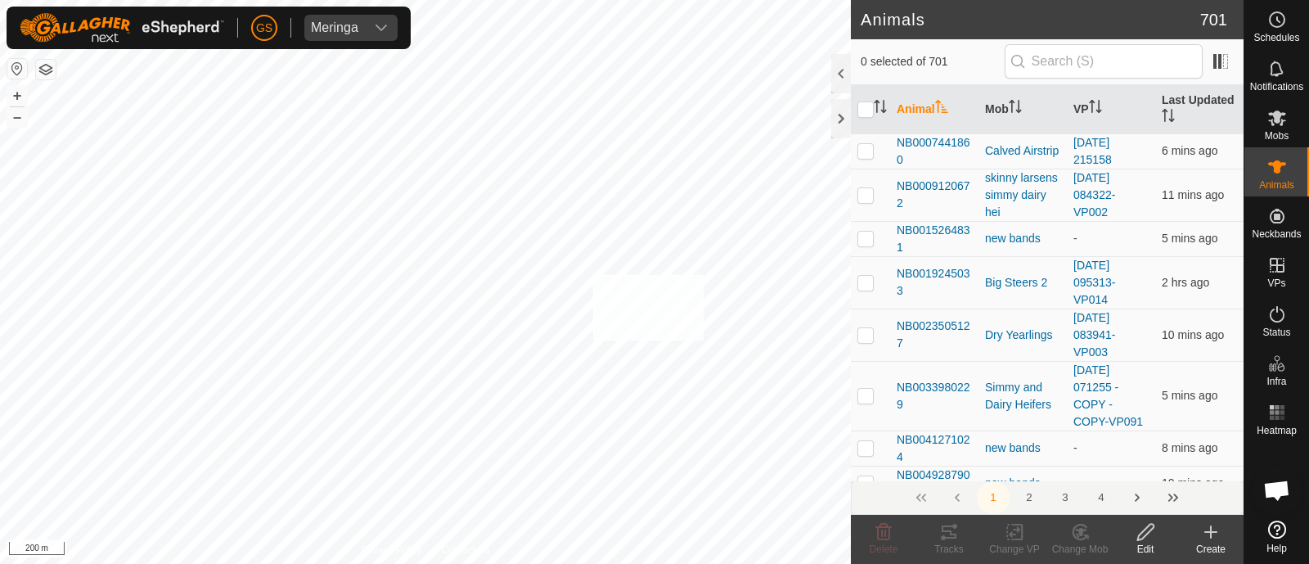
checkbox input "true"
